Goal: Information Seeking & Learning: Learn about a topic

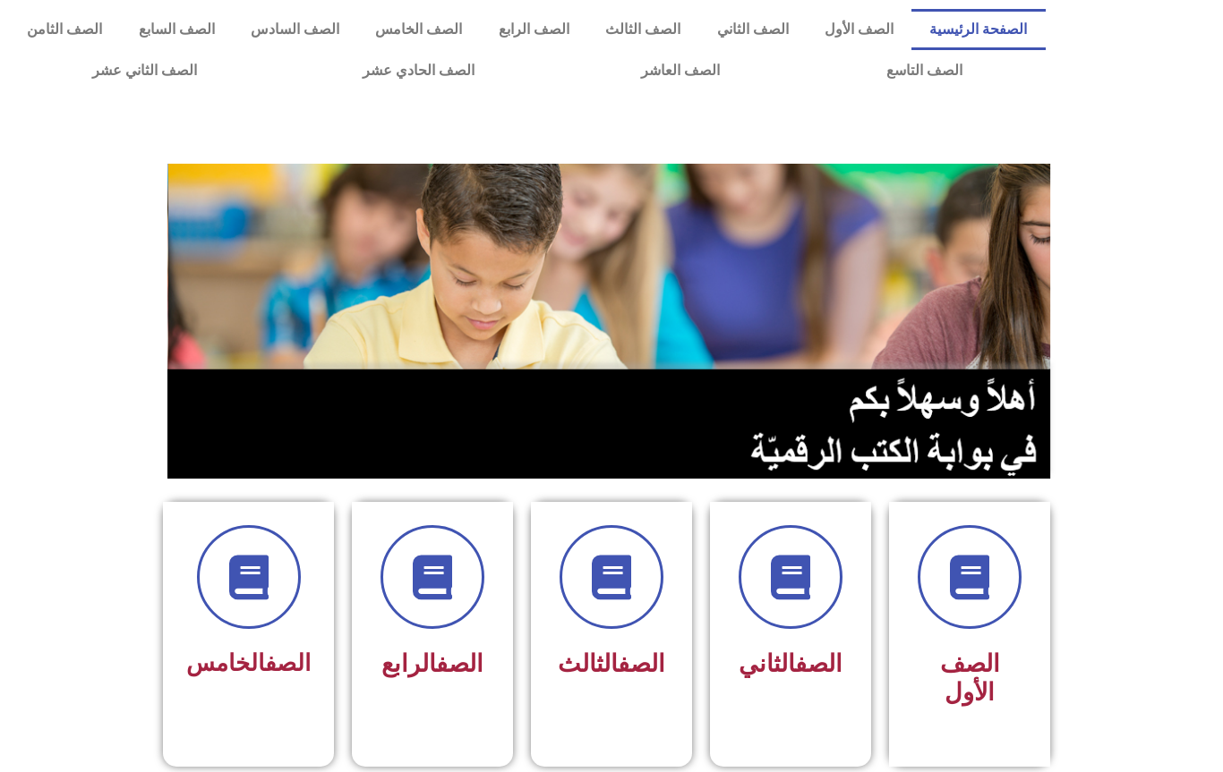
click at [431, 612] on span at bounding box center [432, 577] width 104 height 104
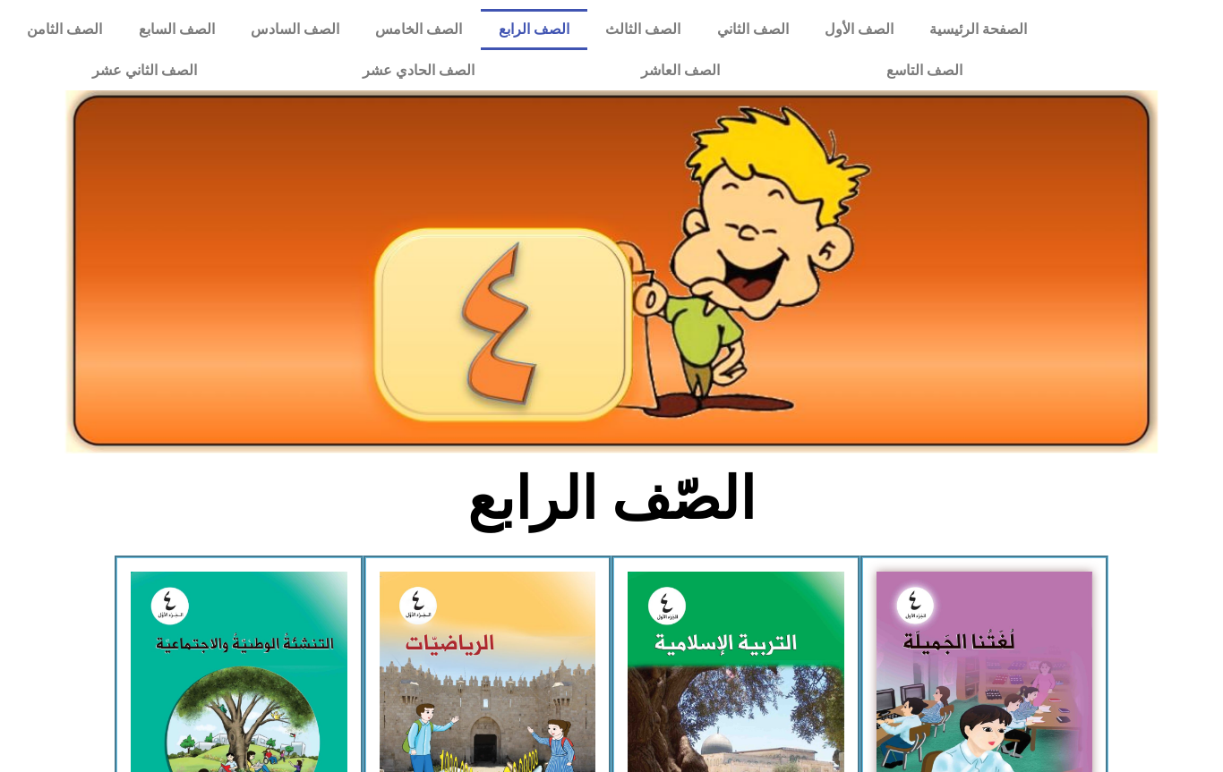
click at [732, 601] on img at bounding box center [735, 706] width 217 height 269
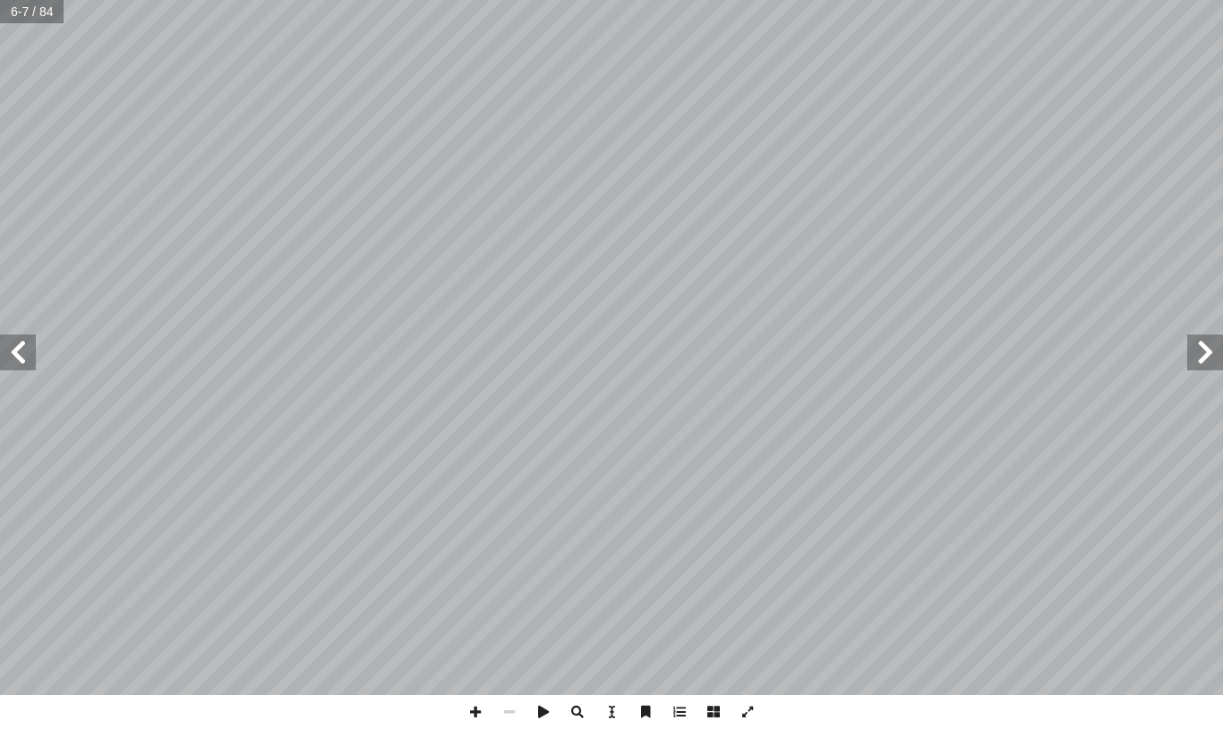
click at [1189, 369] on span at bounding box center [1205, 353] width 36 height 36
click at [1210, 344] on span at bounding box center [1205, 353] width 36 height 36
click at [1211, 345] on span at bounding box center [1205, 353] width 36 height 36
